Goal: Book appointment/travel/reservation

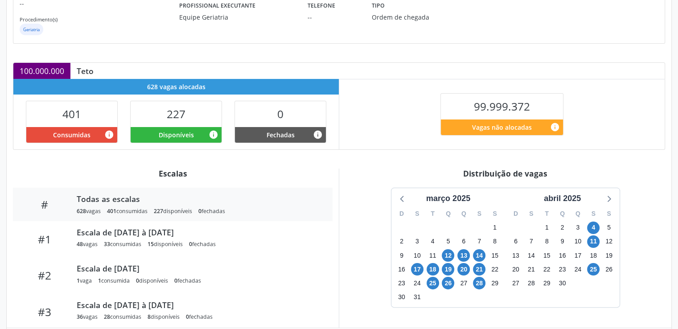
scroll to position [168, 0]
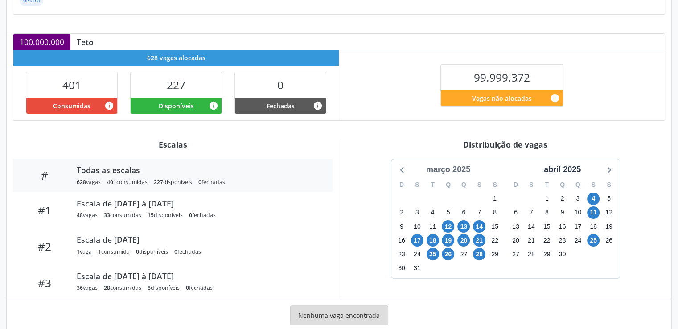
drag, startPoint x: 455, startPoint y: 177, endPoint x: 459, endPoint y: 167, distance: 10.4
click at [459, 167] on div "março 2025 D S T Q Q S S 23 24 25 26 27 28 1 2 3 4 5 6 7 8 9 10 11 12 13 14 15 …" at bounding box center [449, 218] width 114 height 119
click at [459, 167] on div "março 2025" at bounding box center [448, 170] width 51 height 12
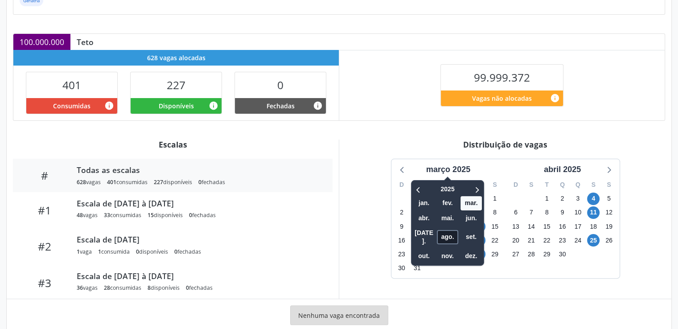
click at [458, 231] on span "ago." at bounding box center [447, 237] width 21 height 14
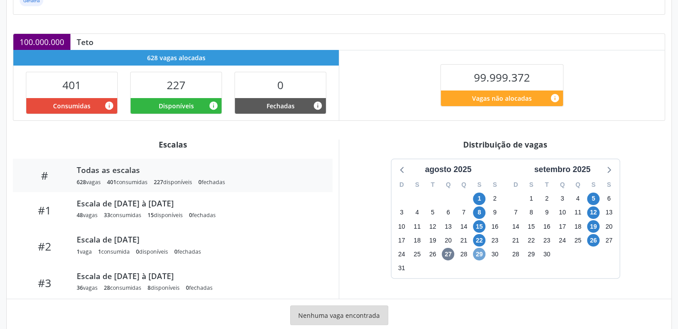
click at [480, 257] on span "29" at bounding box center [479, 254] width 12 height 12
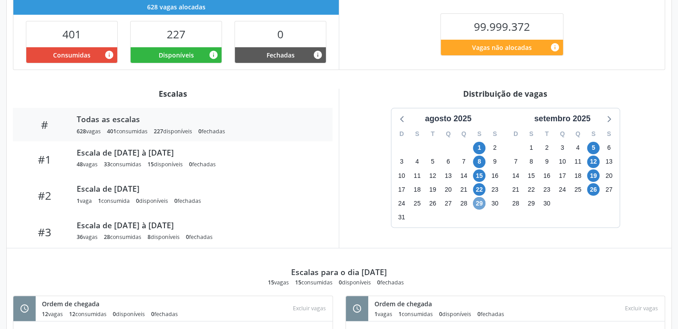
scroll to position [221, 0]
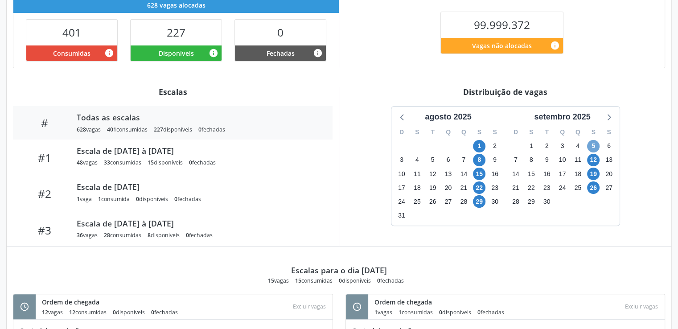
click at [595, 141] on span "5" at bounding box center [593, 146] width 12 height 12
click at [592, 159] on span "12" at bounding box center [593, 160] width 12 height 12
click at [593, 173] on span "19" at bounding box center [593, 174] width 12 height 12
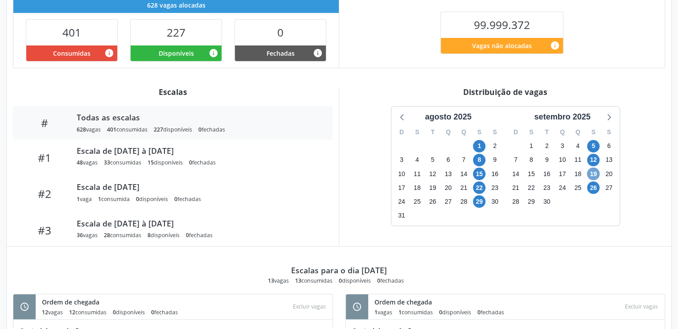
click at [593, 173] on span "19" at bounding box center [593, 174] width 12 height 12
click at [592, 186] on span "26" at bounding box center [593, 187] width 12 height 12
click at [614, 114] on icon at bounding box center [609, 117] width 12 height 12
click at [480, 145] on span "3" at bounding box center [479, 146] width 12 height 12
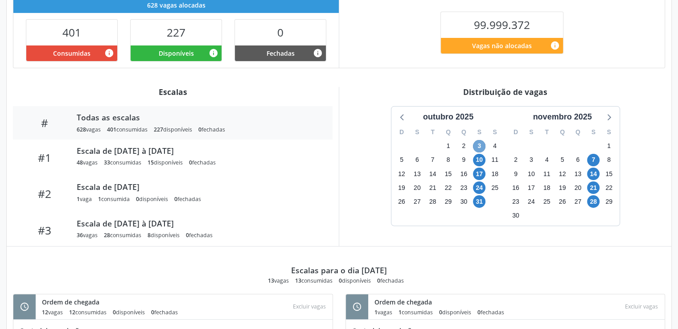
click at [480, 145] on span "3" at bounding box center [479, 146] width 12 height 12
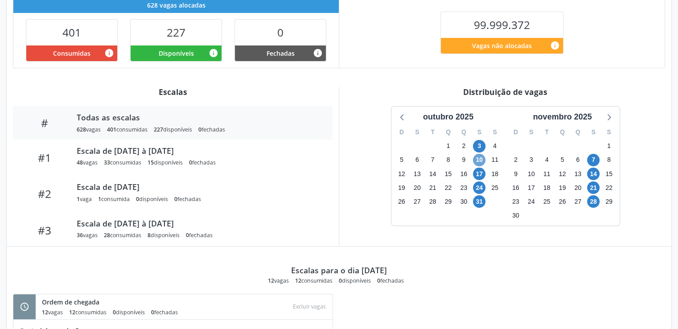
click at [477, 161] on span "10" at bounding box center [479, 160] width 12 height 12
